Goal: Information Seeking & Learning: Compare options

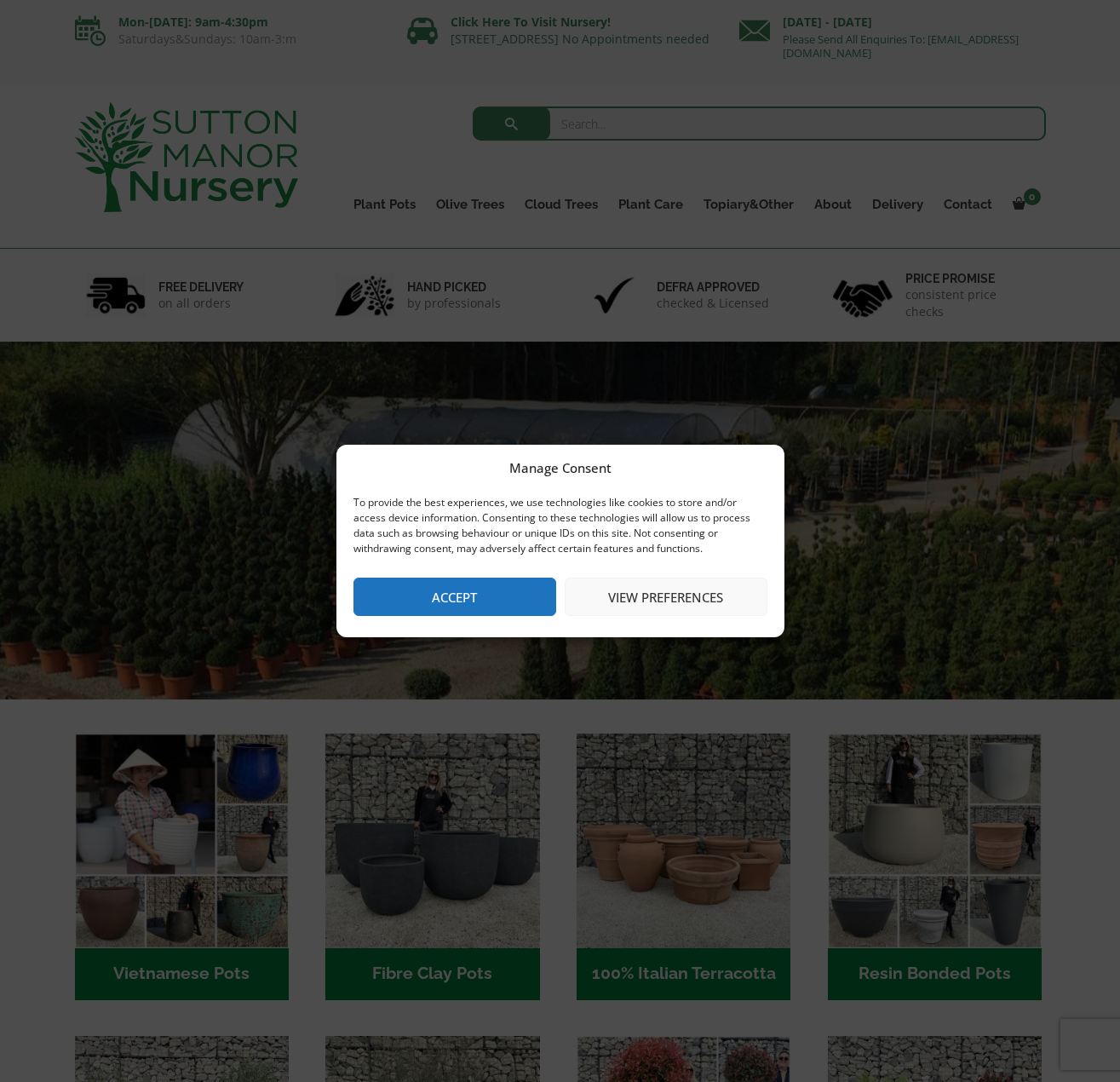
click at [481, 602] on button "Accept" at bounding box center [454, 597] width 202 height 38
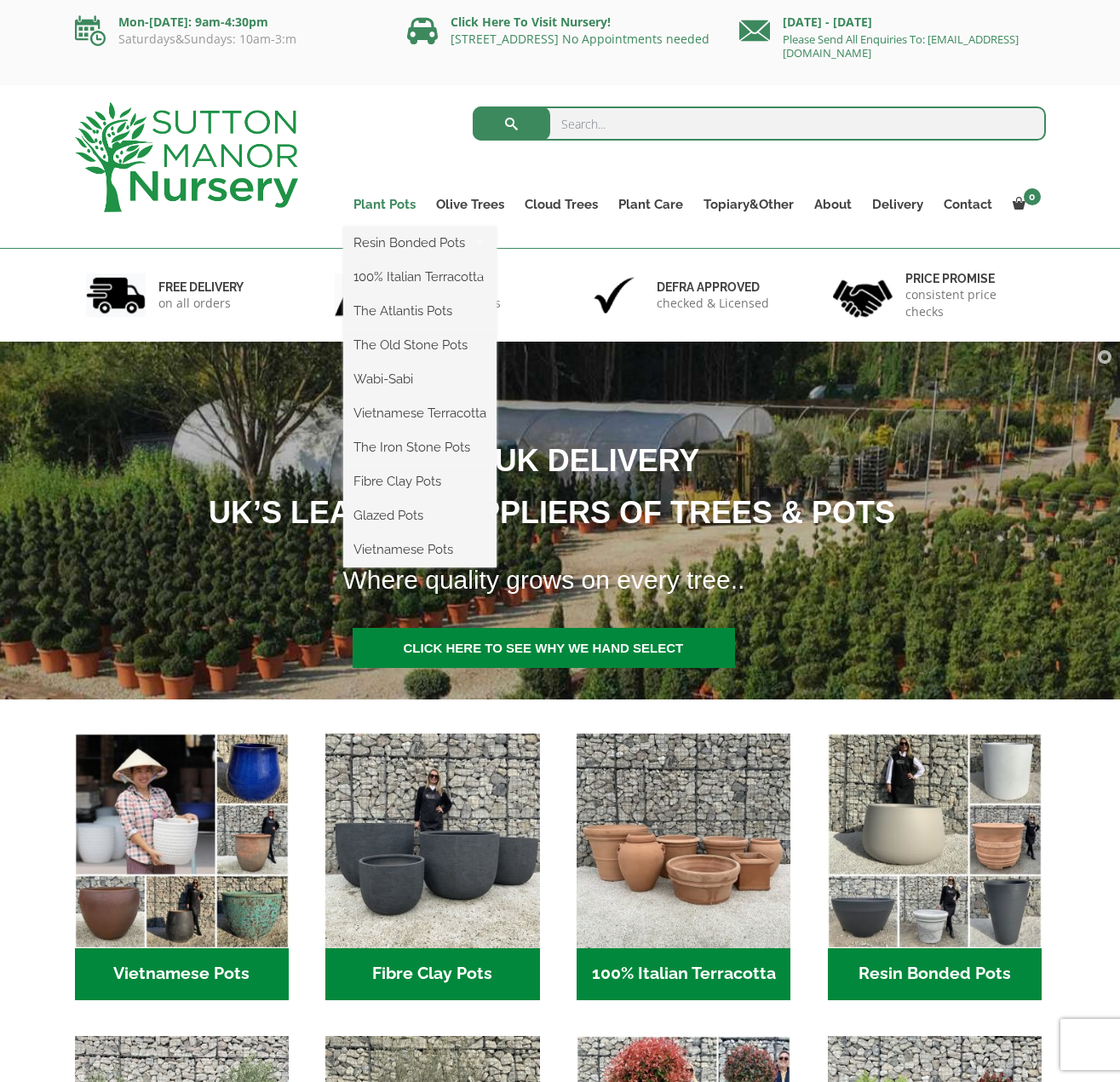
click at [400, 200] on link "Plant Pots" at bounding box center [385, 204] width 82 height 24
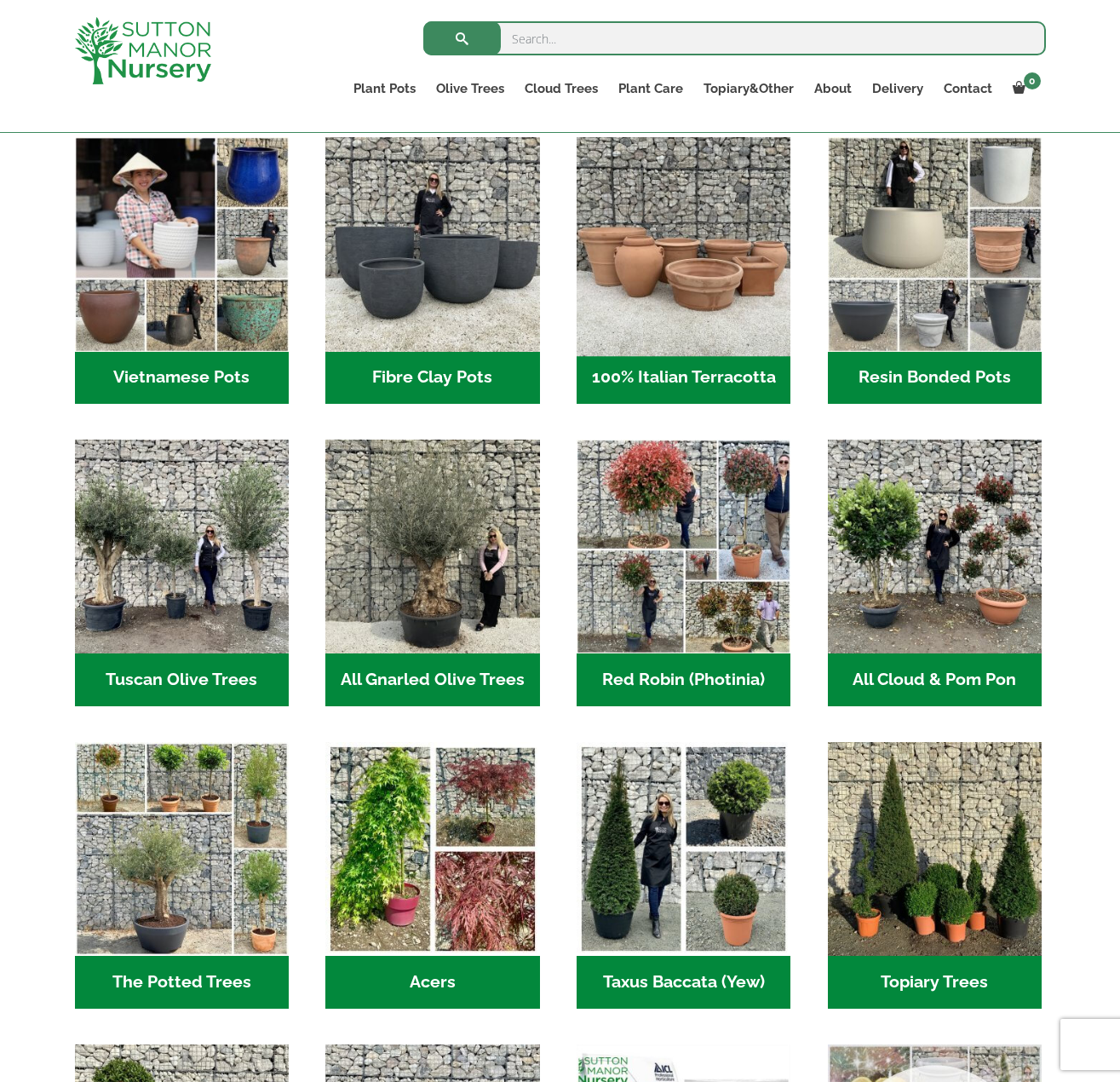
scroll to position [395, 0]
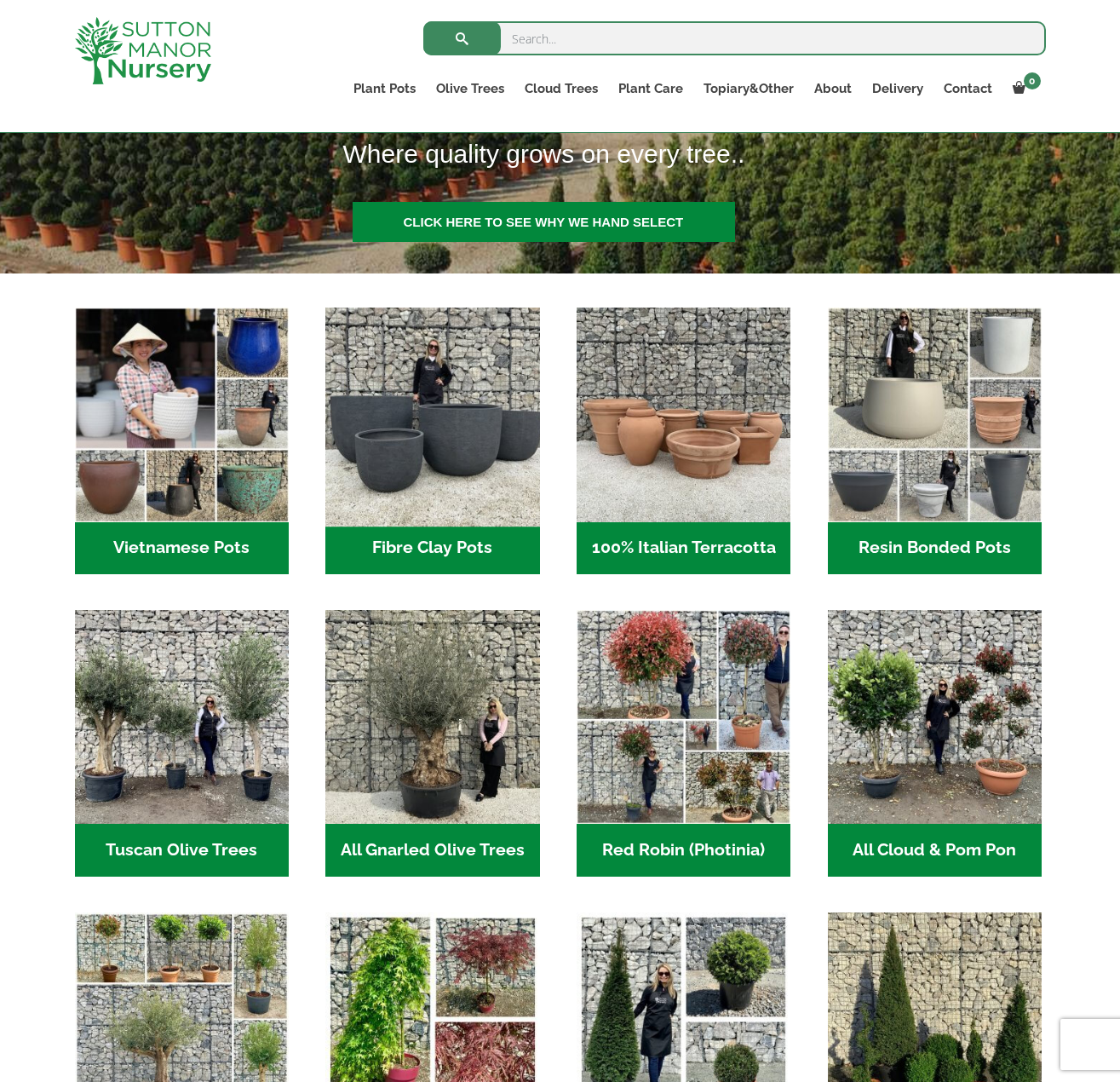
click at [479, 431] on img "Visit product category Fibre Clay Pots" at bounding box center [432, 414] width 224 height 224
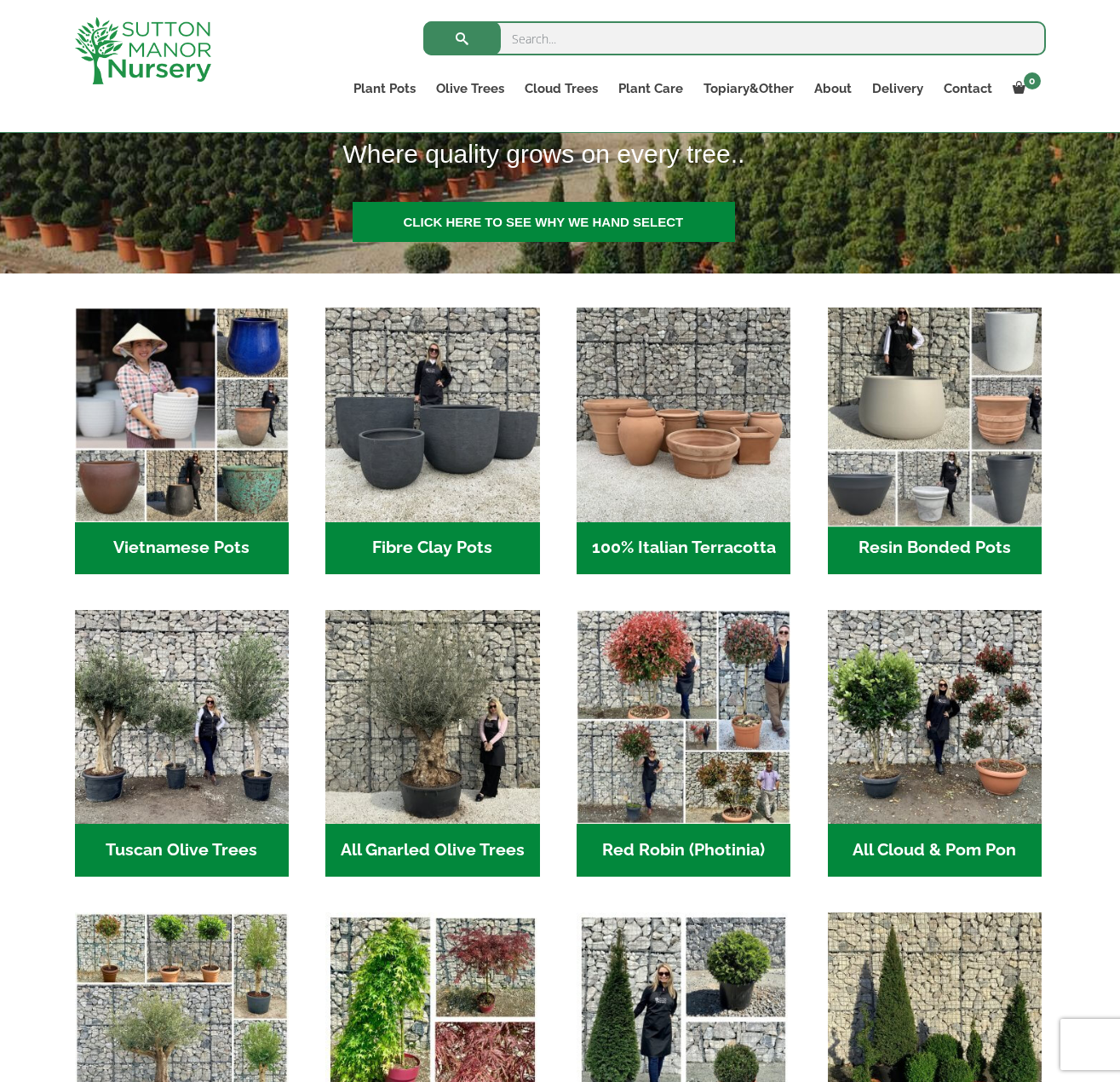
click at [970, 487] on img "Visit product category Resin Bonded Pots" at bounding box center [934, 414] width 224 height 224
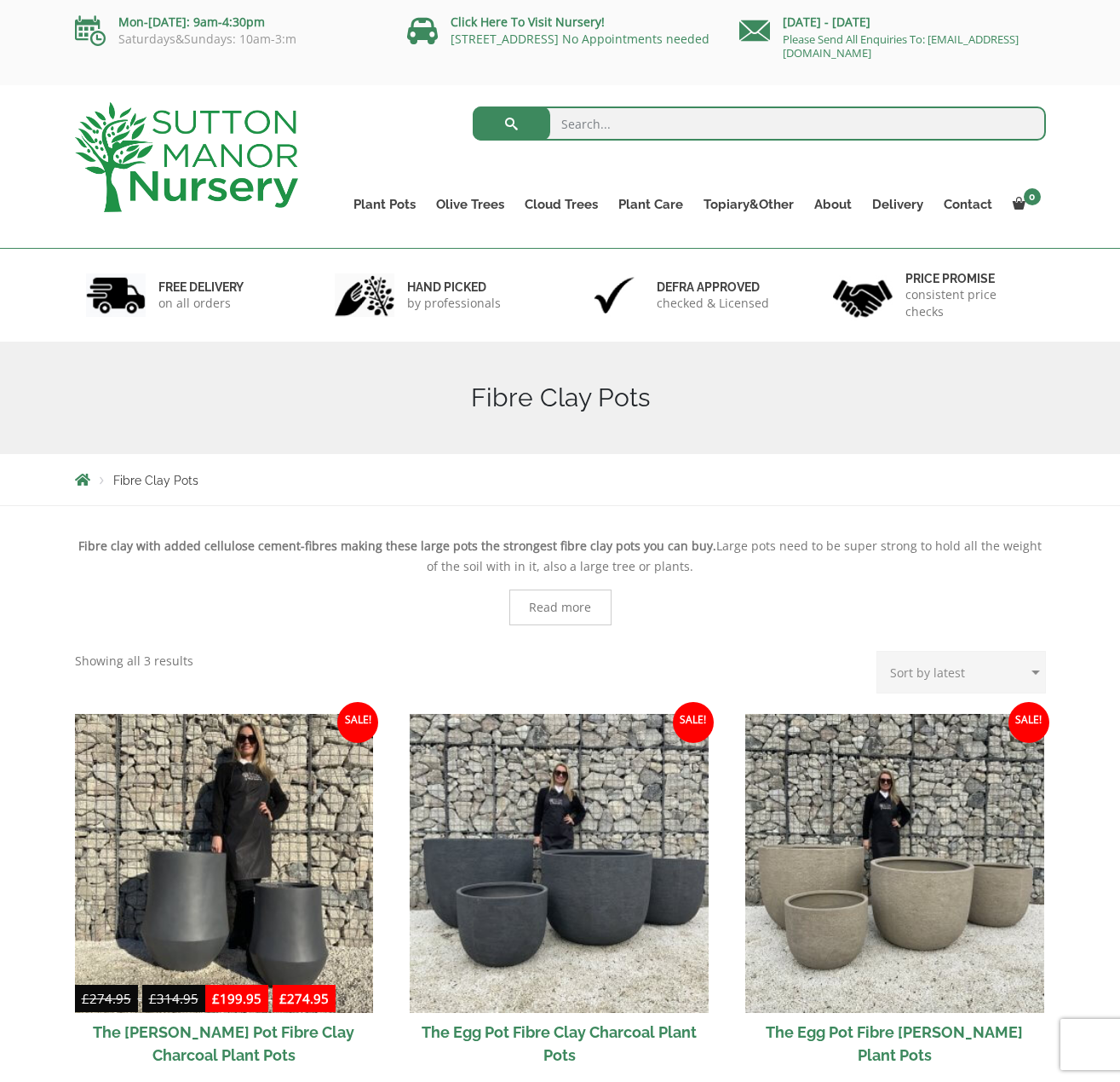
click at [1060, 64] on div "Mon-Friday: 9am-4:30pm Saturdays&Sundays: 10am-3:m Click Here To Visit Nursery!…" at bounding box center [560, 42] width 1120 height 85
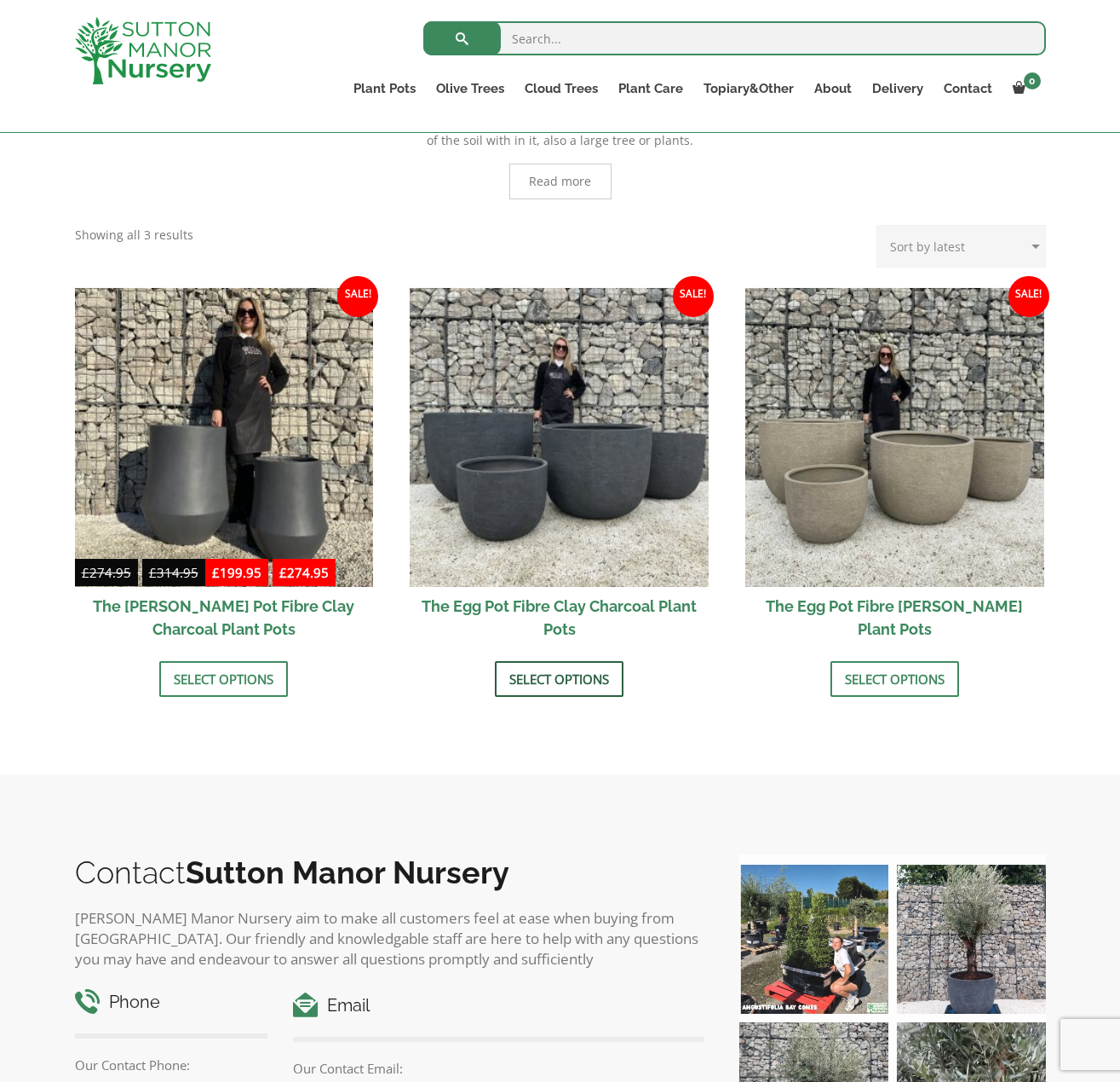
click at [566, 680] on link "Select options" at bounding box center [559, 678] width 128 height 35
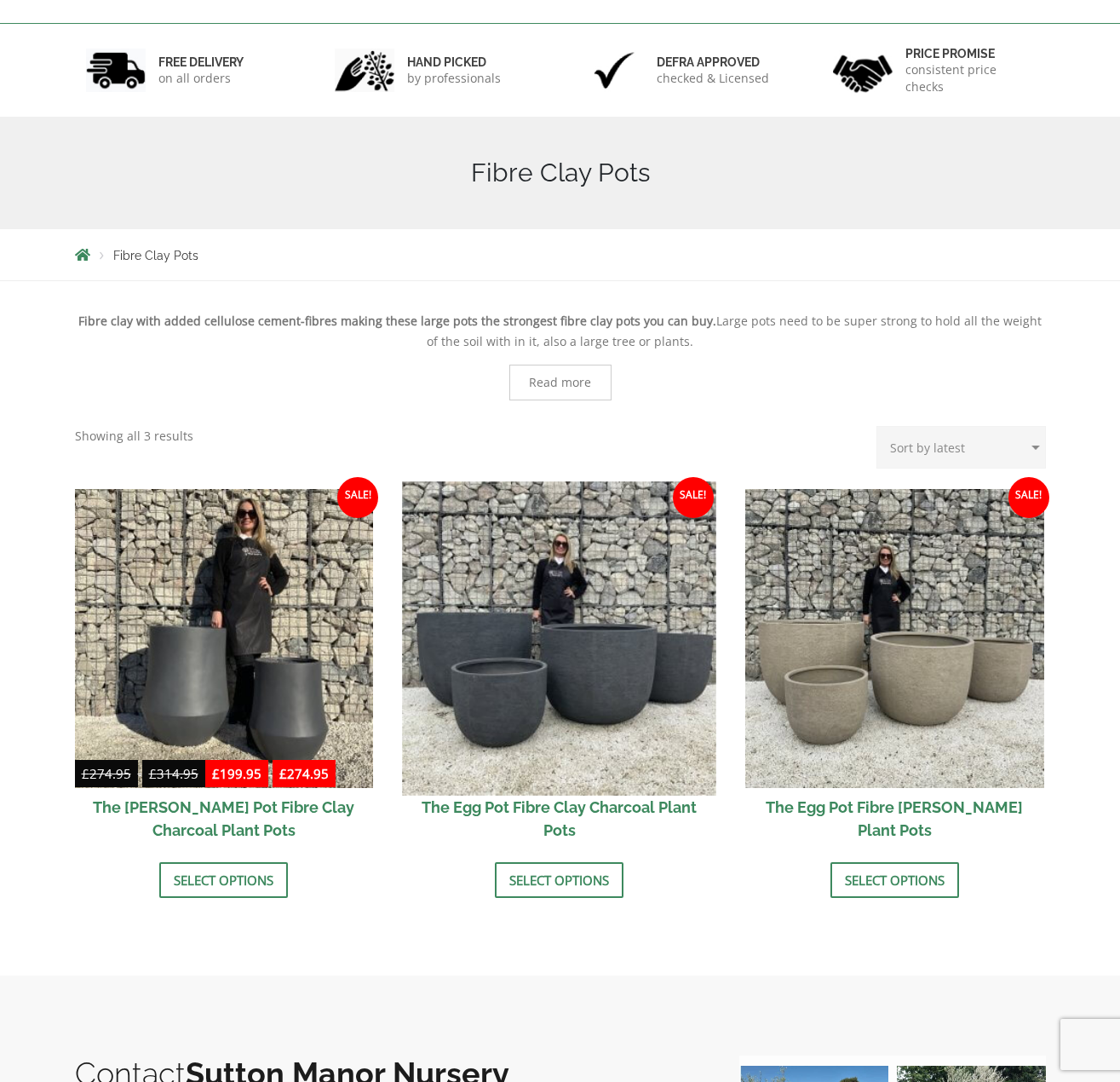
scroll to position [0, 0]
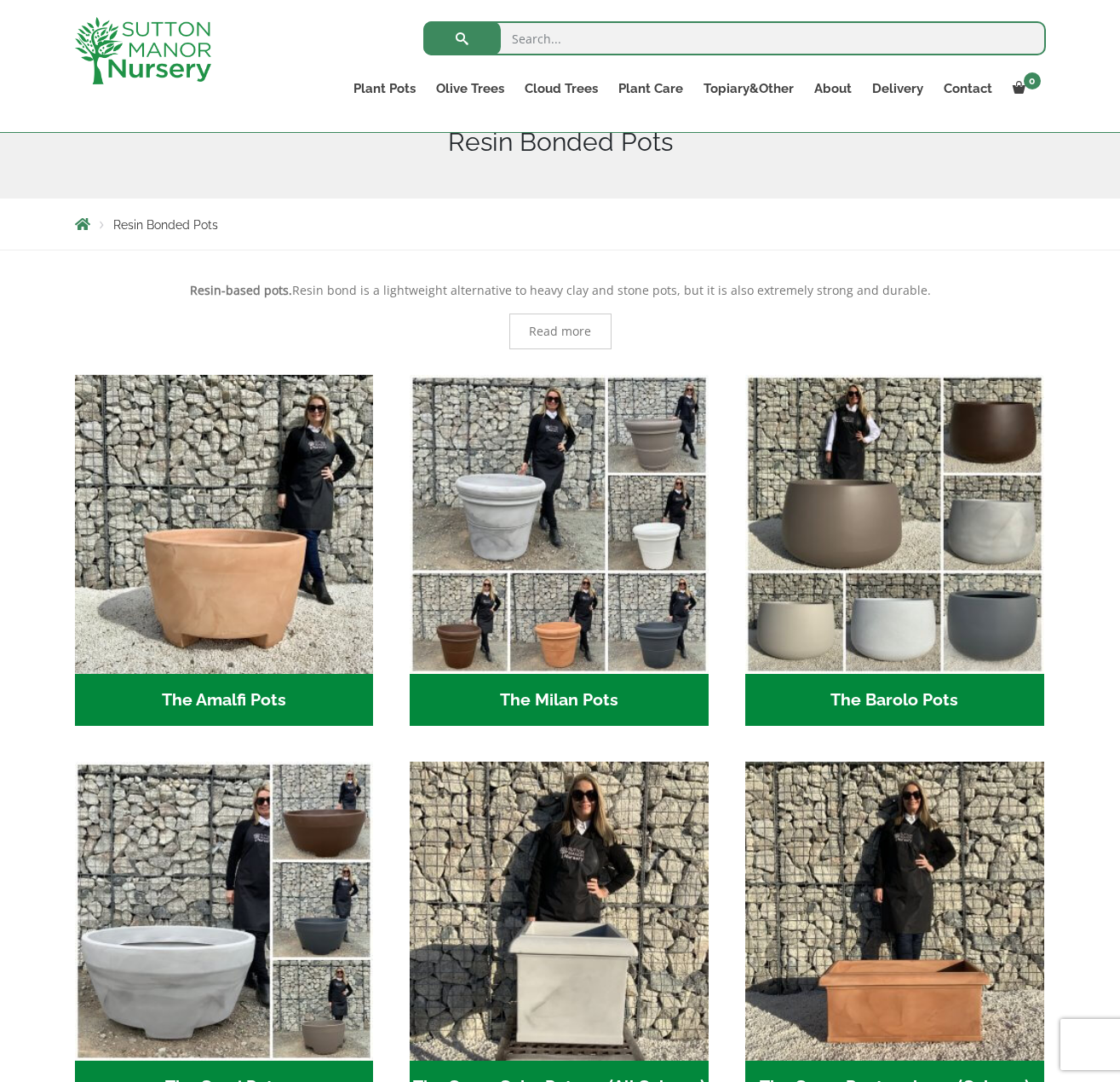
scroll to position [566, 0]
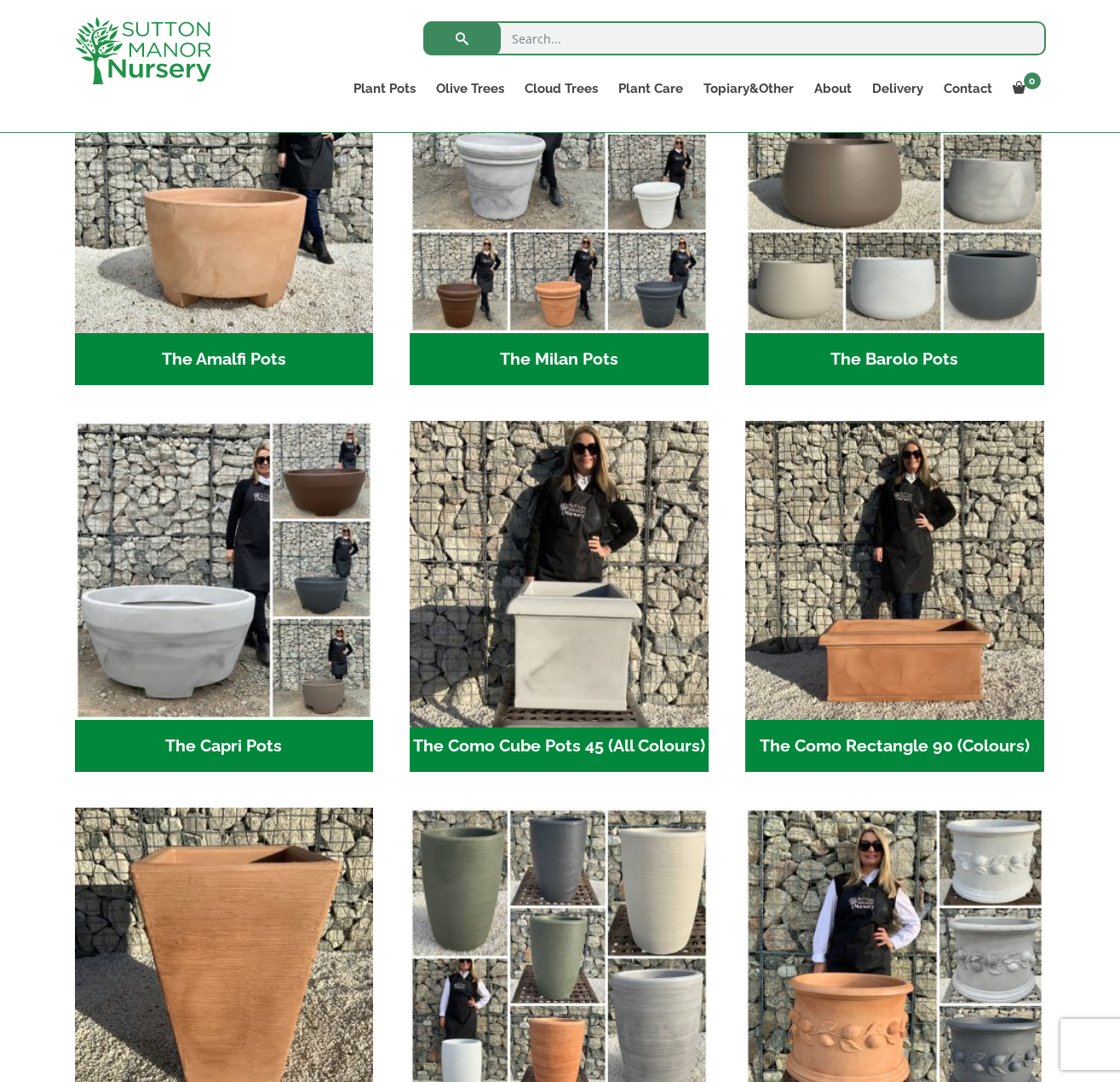
click at [620, 646] on img "Visit product category The Como Cube Pots 45 (All Colours)" at bounding box center [559, 571] width 314 height 314
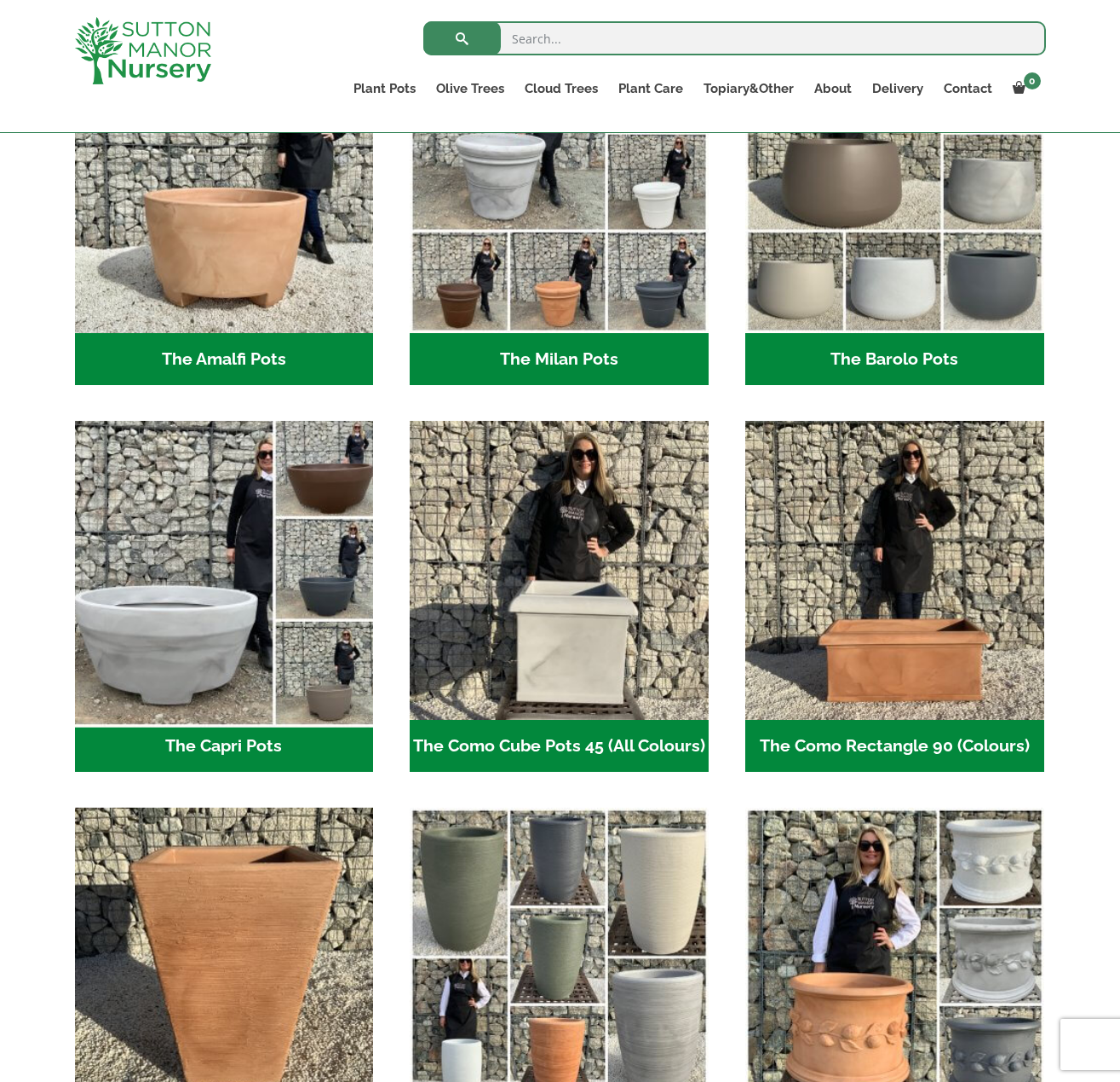
click at [198, 648] on img "Visit product category The Capri Pots" at bounding box center [223, 571] width 314 height 314
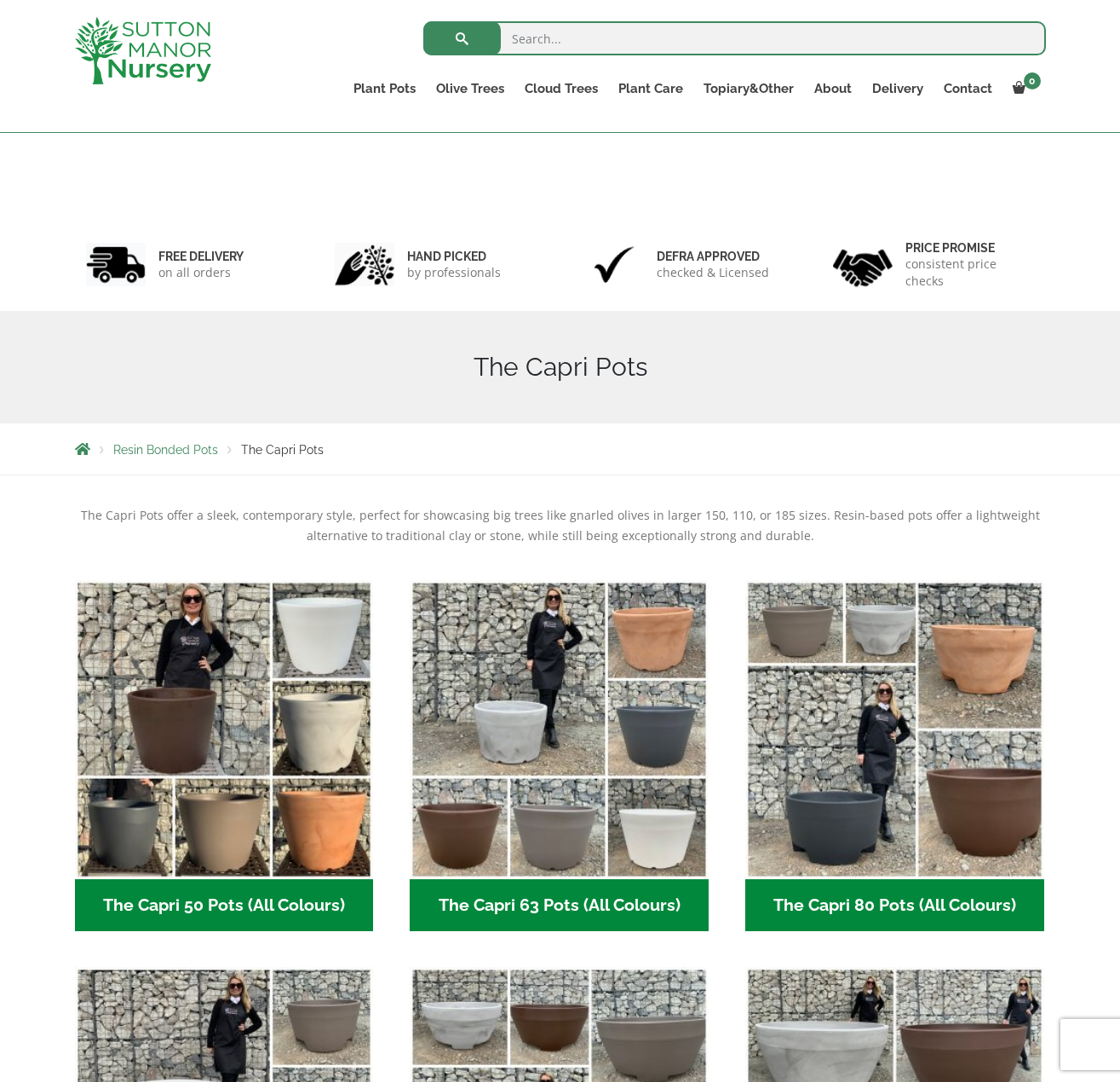
scroll to position [395, 0]
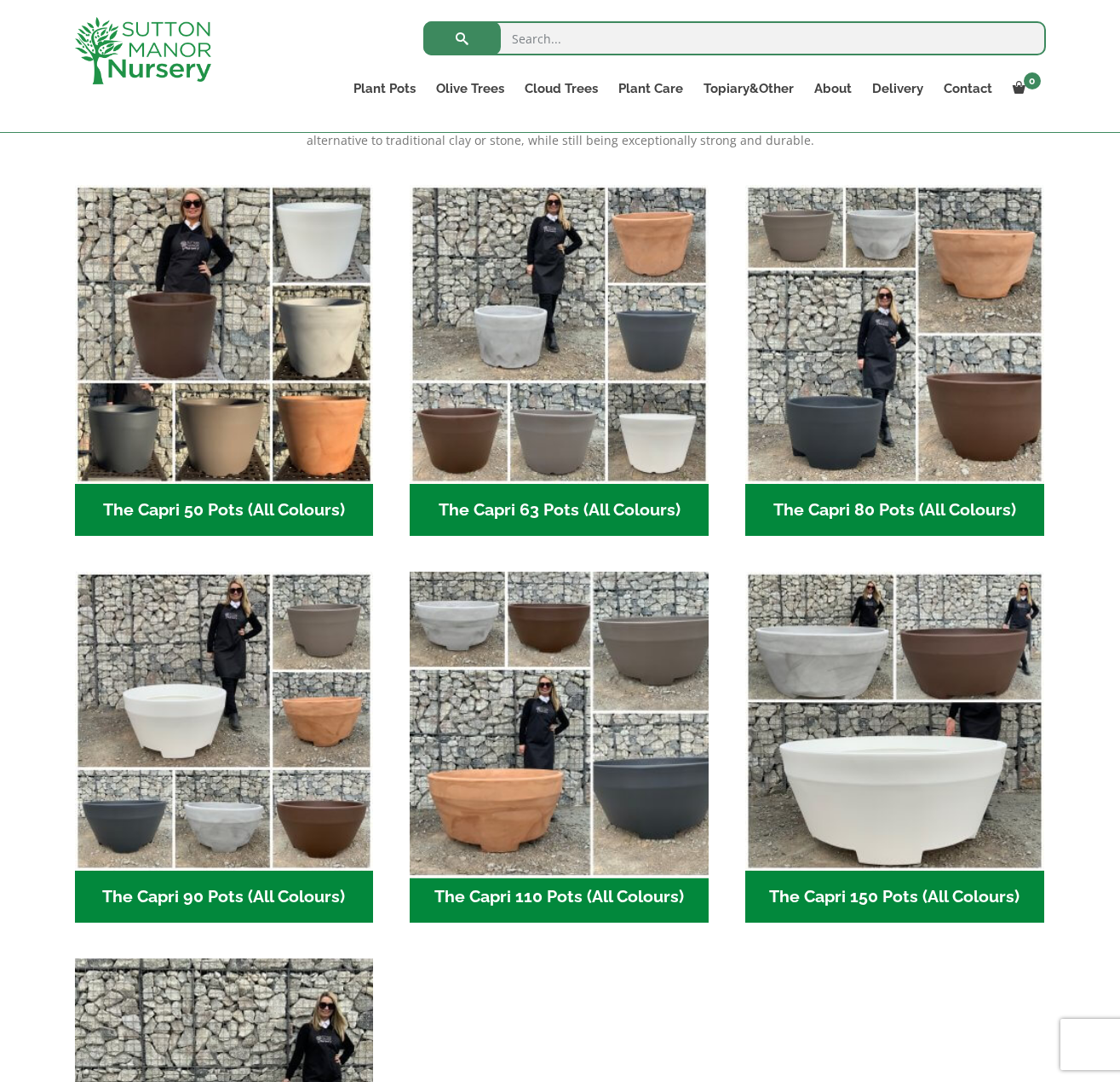
click at [510, 779] on img "Visit product category The Capri 110 Pots (All Colours)" at bounding box center [559, 721] width 314 height 314
